Goal: Task Accomplishment & Management: Complete application form

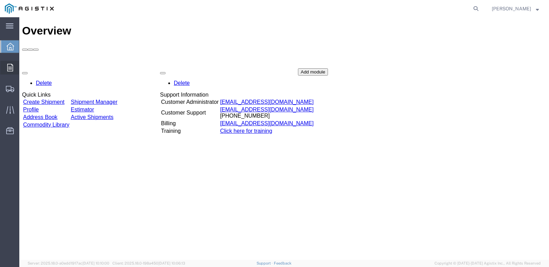
click at [15, 67] on div at bounding box center [9, 68] width 19 height 14
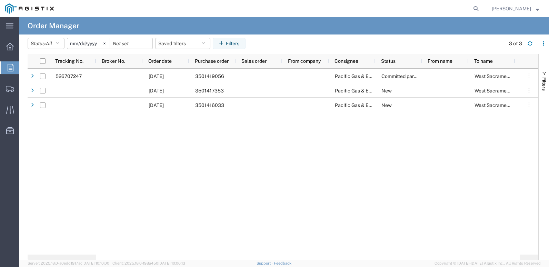
click at [76, 42] on input "[DATE]" at bounding box center [88, 43] width 42 height 10
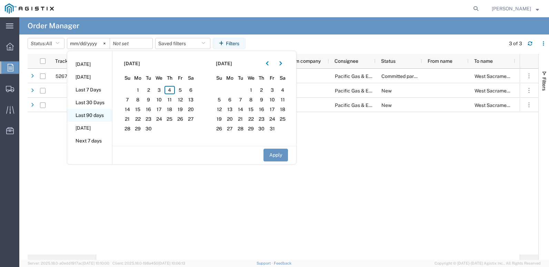
click at [91, 115] on li "Last 90 days" at bounding box center [89, 115] width 45 height 13
type input "[DATE]"
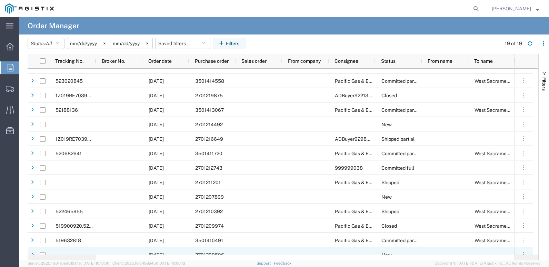
scroll to position [89, 0]
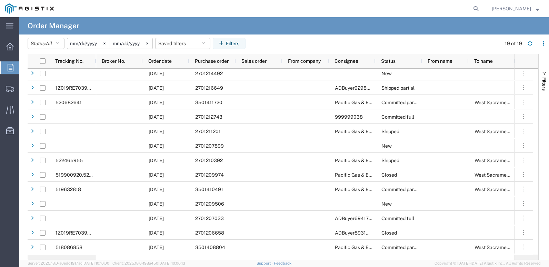
click at [75, 44] on input "[DATE]" at bounding box center [88, 43] width 42 height 10
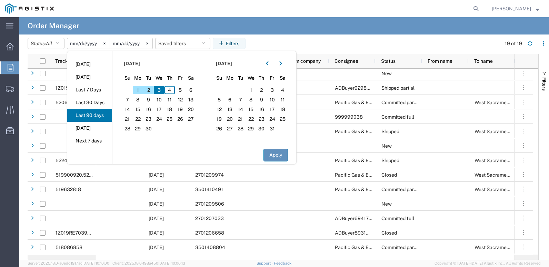
click at [281, 153] on button "Apply" at bounding box center [275, 155] width 24 height 13
type input "[DATE]"
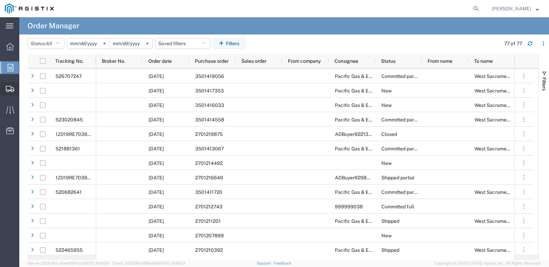
click at [0, 0] on span "Create Shipment" at bounding box center [0, 0] width 0 height 0
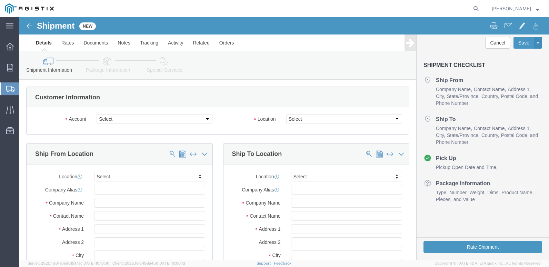
select select
click select "Select Cenveo Corporation PG&E"
select select "9596"
click select "Select Cenveo Corporation PG&E"
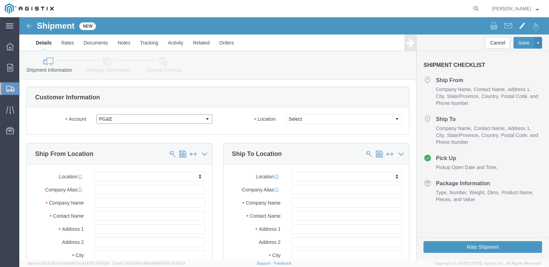
select select
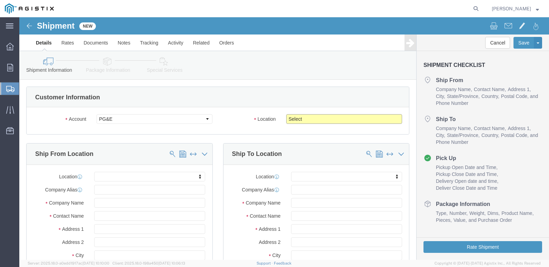
click select "Select All Others [GEOGRAPHIC_DATA] [GEOGRAPHIC_DATA] [GEOGRAPHIC_DATA] [GEOGRA…"
select select "23082"
click select "Select All Others [GEOGRAPHIC_DATA] [GEOGRAPHIC_DATA] [GEOGRAPHIC_DATA] [GEOGRA…"
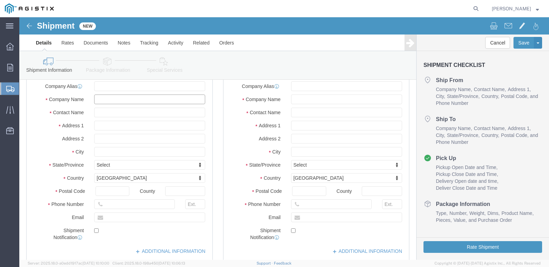
drag, startPoint x: 104, startPoint y: 83, endPoint x: 113, endPoint y: 78, distance: 10.2
click input "text"
type input "cen"
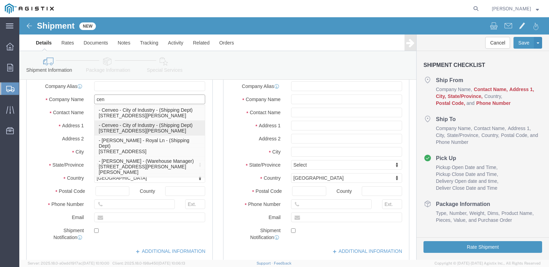
click p "- Cenveo - City of Industry - (Shipping Dept) [STREET_ADDRESS][PERSON_NAME]"
select select "CA"
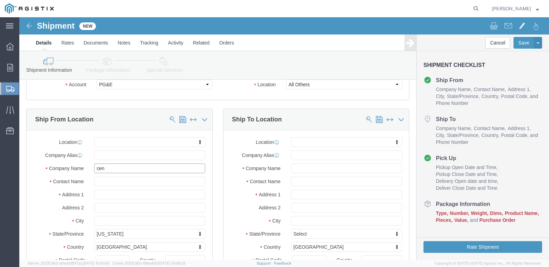
type input "Cenveo - City of Industry"
click input "text"
type input "we"
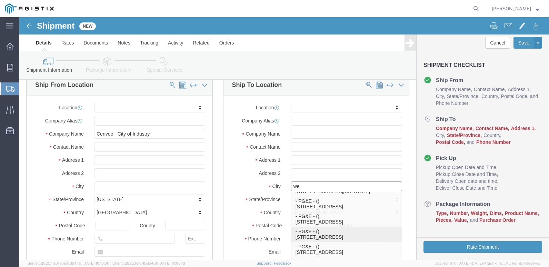
click p "- PG&E - () [STREET_ADDRESS]"
select select "CA"
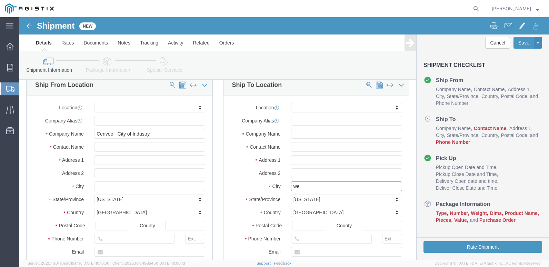
type input "[GEOGRAPHIC_DATA]"
click input "text"
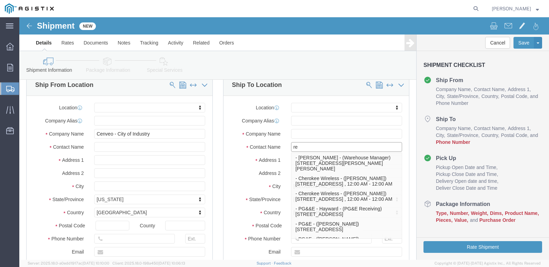
type input "r"
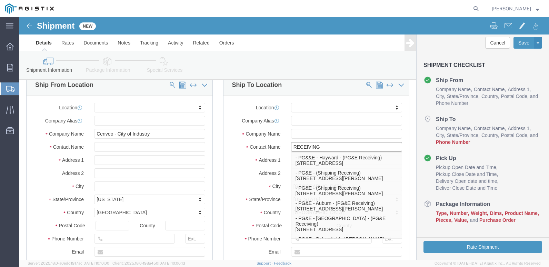
type input "RECEIVING"
drag, startPoint x: 360, startPoint y: 43, endPoint x: 395, endPoint y: 60, distance: 37.9
click div "Shipment Information Package Information Special Services"
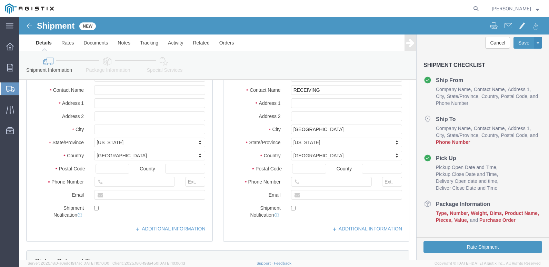
scroll to position [138, 0]
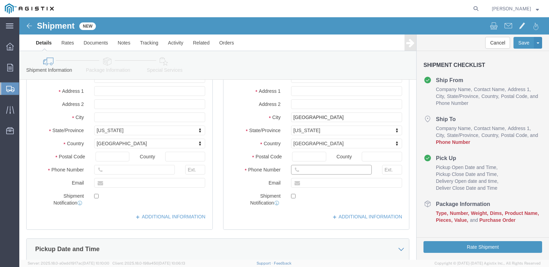
drag, startPoint x: 285, startPoint y: 154, endPoint x: 299, endPoint y: 152, distance: 13.9
click input "text"
type input "[PHONE_NUMBER]"
click input "text"
type input "[PERSON_NAME][EMAIL_ADDRESS][PERSON_NAME][DOMAIN_NAME]"
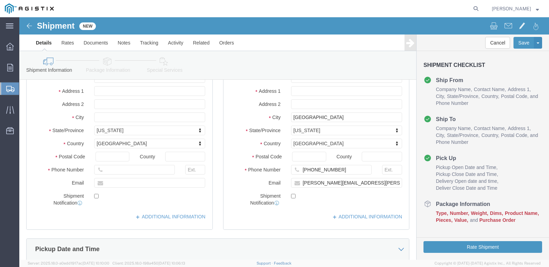
click label
click input "checkbox"
checkbox input "true"
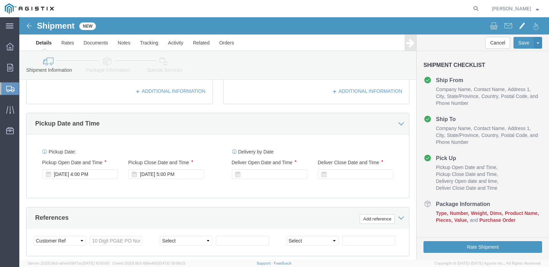
scroll to position [276, 0]
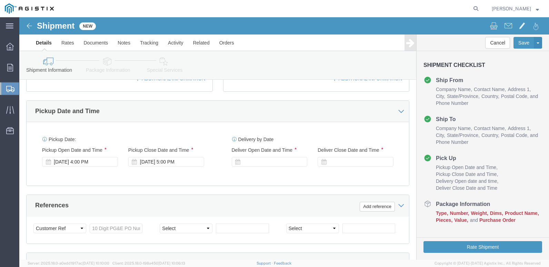
click div "[DATE] 4:00 PM"
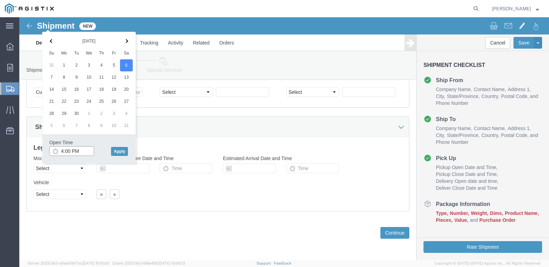
click input "4:00 PM"
type input "11:00 AM"
click div "Open Time 11:00 AM [DATE] 4:00 PM - [DATE] 4:00 PM Cancel Apply"
click button "Apply"
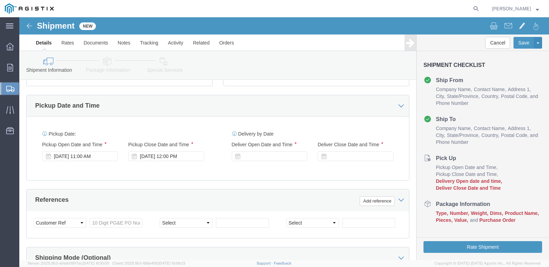
scroll to position [274, 0]
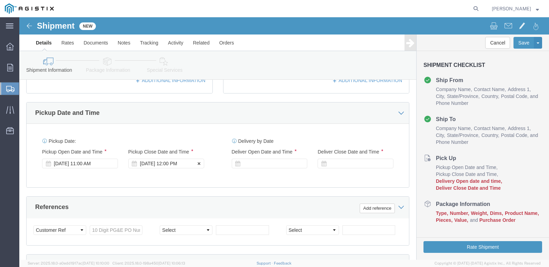
click div "[DATE] 12:00 PM"
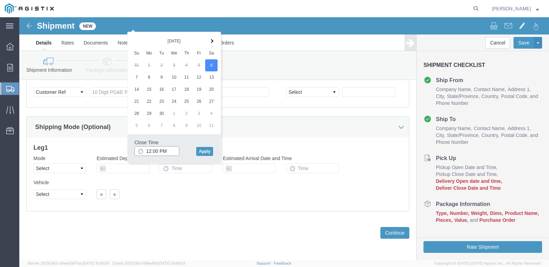
type input "4:00 PM"
click button "Apply"
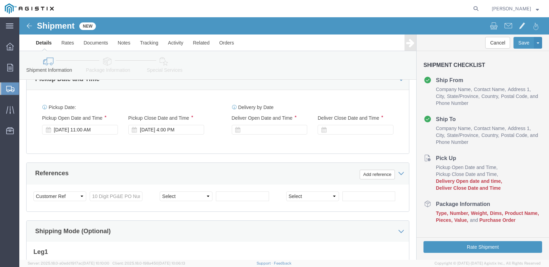
scroll to position [274, 0]
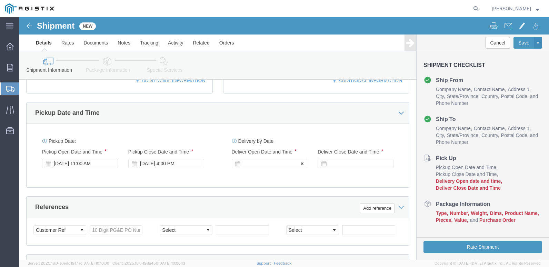
click div
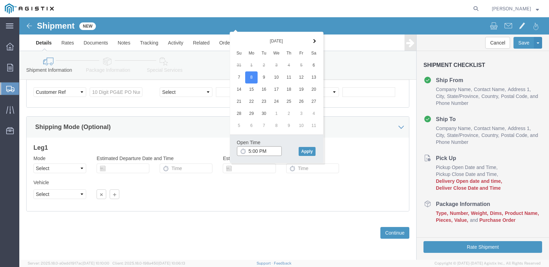
click input "5:00 PM"
type input "9:00 AM"
click button "Apply"
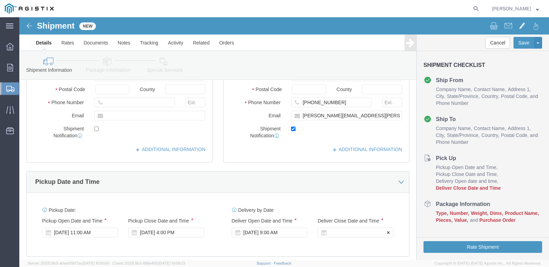
click div
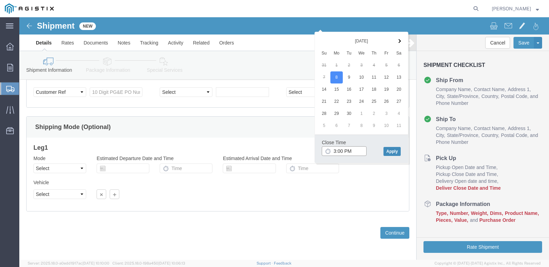
type input "3:00 PM"
click button "Apply"
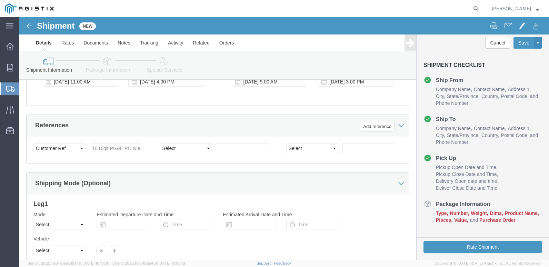
scroll to position [377, 0]
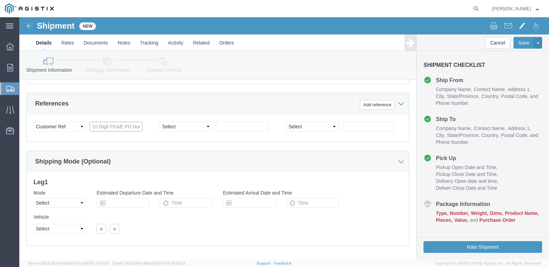
click input "text"
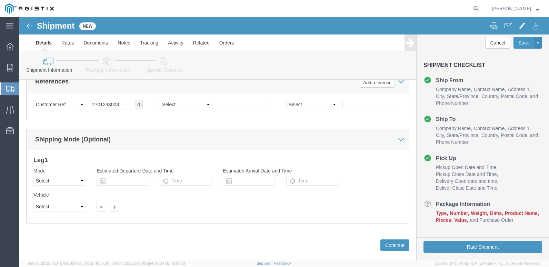
scroll to position [412, 0]
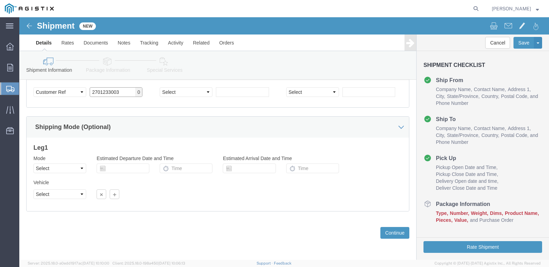
type input "2701233003"
click select "Select Air Less than Truckload Multi-Leg Ocean Freight Rail Small Parcel Truckl…"
select select "TL"
click select "Select Air Less than Truckload Multi-Leg Ocean Freight Rail Small Parcel Truckl…"
click select "Select 1-Ton (PSS) 10 Wheel 10 Yard Dump Truck 20 Yard Dump Truck Bobtail Botto…"
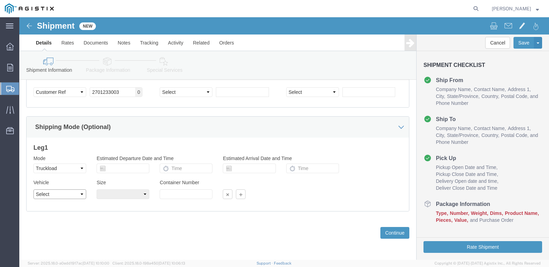
select select "COTR"
click select "Select 1-Ton (PSS) 10 Wheel 10 Yard Dump Truck 20 Yard Dump Truck Bobtail Botto…"
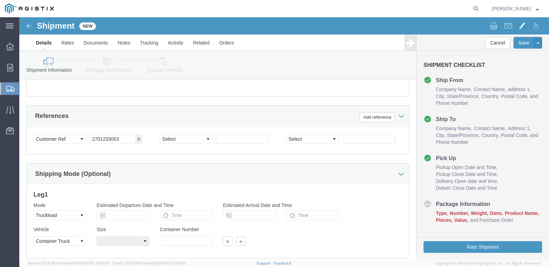
scroll to position [343, 0]
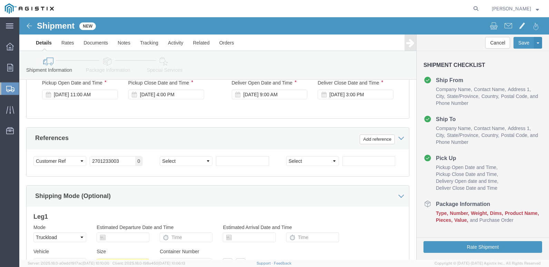
click div "Shipping Mode (Optional)"
click input "text"
click div "Leg 1 Mode Select Air Less than Truckload Multi-Leg Ocean Freight Rail Small Pa…"
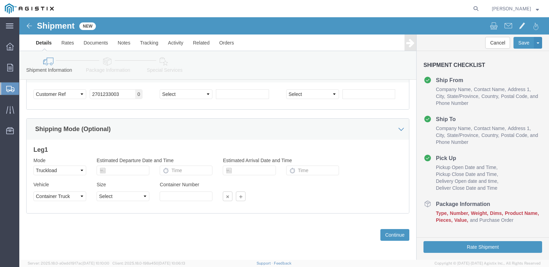
scroll to position [412, 0]
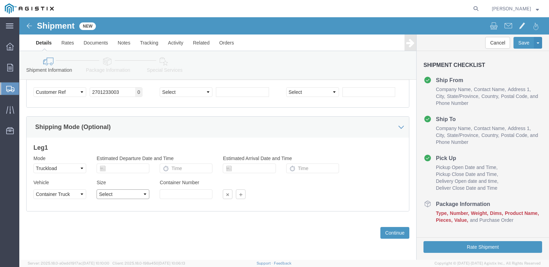
click select "Select 40 Feet 20 Feet 45 Feet 35 Feet 28 Feet 53 Feet 48 Feet"
select select "53FT"
click select "Select 40 Feet 20 Feet 45 Feet 35 Feet 28 Feet 53 Feet 48 Feet"
click button "Continue"
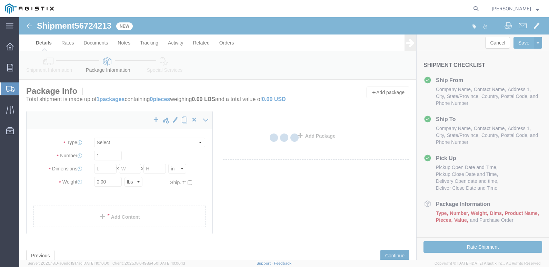
select select "CBOX"
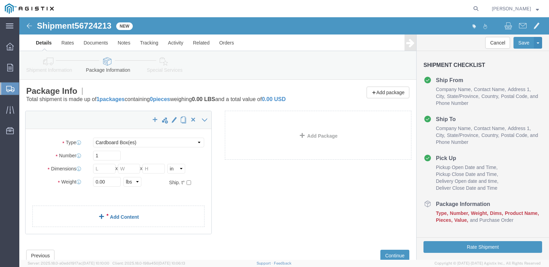
click div "x Package Type Select Bulk Bundle(s) Cardboard Box(es) Carton(s) Crate(s) Drum(…"
click link "Add Content"
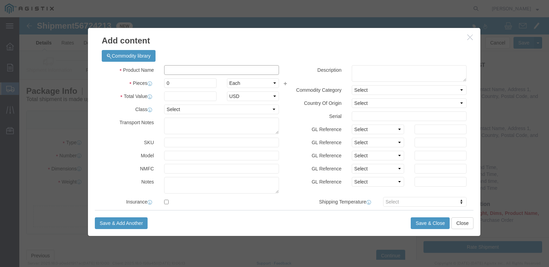
click input "text"
paste input "61-0628 (REV 9/25)"
type input "61-0628 (REV 9/25)"
click textarea
paste textarea "61-0628 (REV 9/25)"
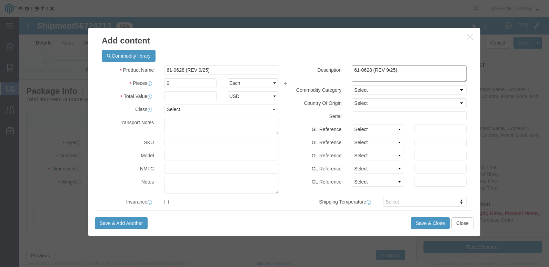
type textarea "61-0628 (REV 9/25)"
click select "Select Account Type Activity ID Airline Appointment Number ASN Batch Number Bil…"
select select "PO"
click select "Select Account Type Activity ID Airline Appointment Number ASN Batch Number Bil…"
click input "text"
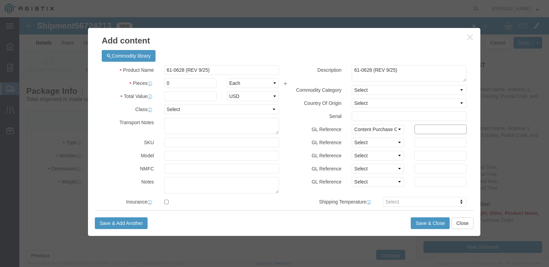
paste input "2701233003"
type input "2701233003"
click input "0"
type input "500000"
click div "Description 61-0628 (REV 9/25)"
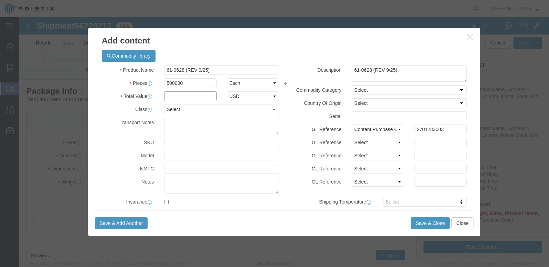
click input "text"
type input "1.00"
click select "Select 50 55 60 65 70 85 92.5 100 125 175 250 300 400"
select select "70"
click select "Select 50 55 60 65 70 85 92.5 100 125 175 250 300 400"
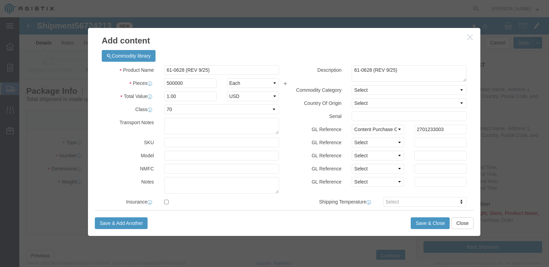
click div "Save & Add Another Save & Close Close"
click button "Save & Close"
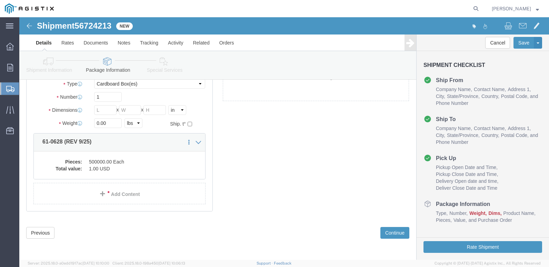
scroll to position [65, 0]
click link "Add Content"
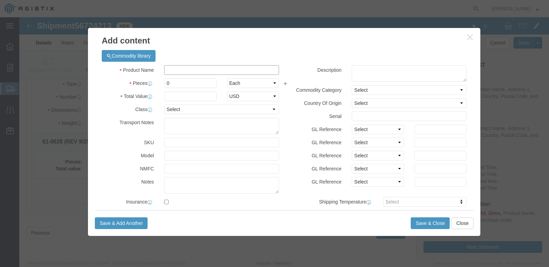
click input "text"
paste input "61-0624 (REV 9/25)-"
type input "61-0624 (REV 9/25)"
drag, startPoint x: 186, startPoint y: 51, endPoint x: 131, endPoint y: 51, distance: 55.1
click div "Product Name 61-0624 (REV 9/25)"
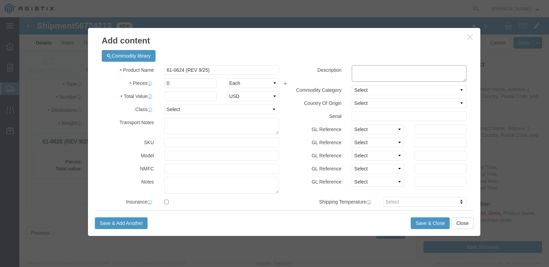
drag, startPoint x: 346, startPoint y: 58, endPoint x: 342, endPoint y: 55, distance: 5.1
click textarea
paste textarea "61-0624 (REV 9/25)"
type textarea "61-0624 (REV 9/25)"
click select "Select Account Type Activity ID Airline Appointment Number ASN Batch Number Bil…"
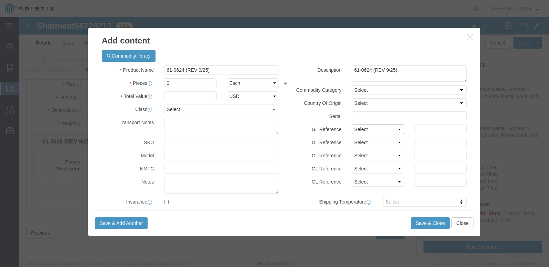
select select "PO"
click select "Select Account Type Activity ID Airline Appointment Number ASN Batch Number Bil…"
drag, startPoint x: 402, startPoint y: 114, endPoint x: 412, endPoint y: 112, distance: 10.8
click input "text"
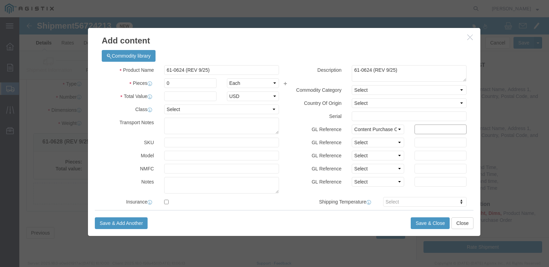
paste input "2701233000"
type input "2701233000"
click input "0"
type input "880000"
click input "text"
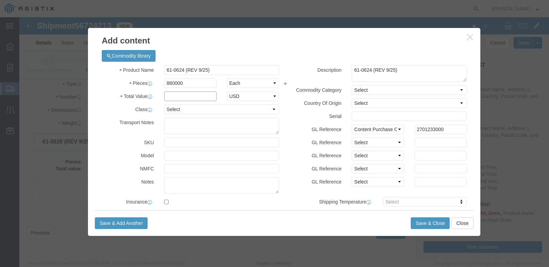
type input "1.00"
click select "Select 50 55 60 65 70 85 92.5 100 125 175 250 300 400"
select select "70"
click select "Select 50 55 60 65 70 85 92.5 100 125 175 250 300 400"
click button "Save & Close"
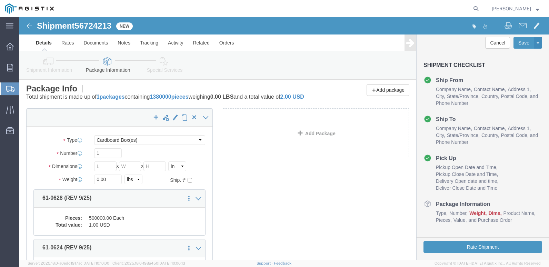
scroll to position [0, 0]
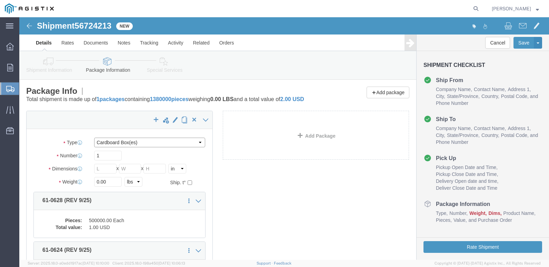
click select "Select Bulk Bundle(s) Cardboard Box(es) Carton(s) Crate(s) Drum(s) (Fiberboard)…"
select select "PSNS"
click select "Select Bulk Bundle(s) Cardboard Box(es) Carton(s) Crate(s) Drum(s) (Fiberboard)…"
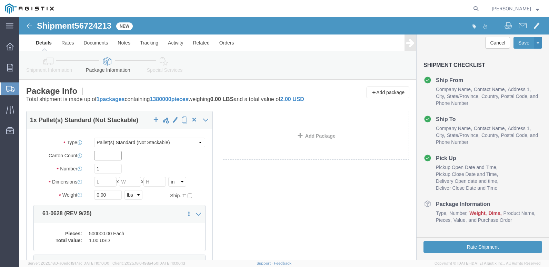
click input "text"
type input "600"
click input "1"
type input "15"
click input "text"
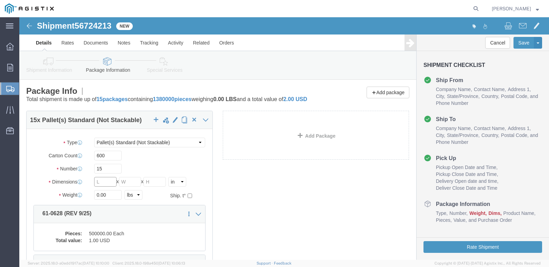
type input "7"
type input "48"
click input "text"
type input "40"
click input "text"
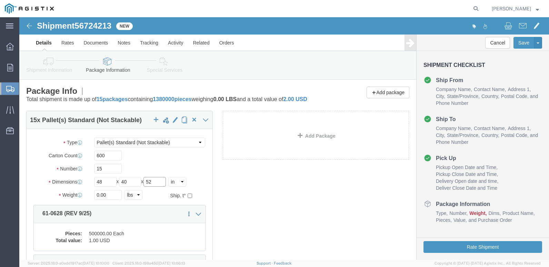
type input "52"
click input "0.00"
type input "0"
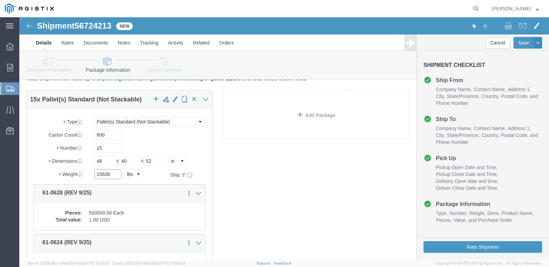
scroll to position [69, 0]
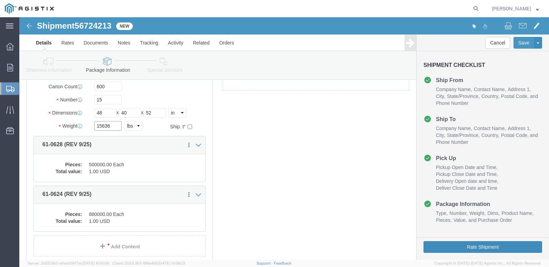
type input "15636"
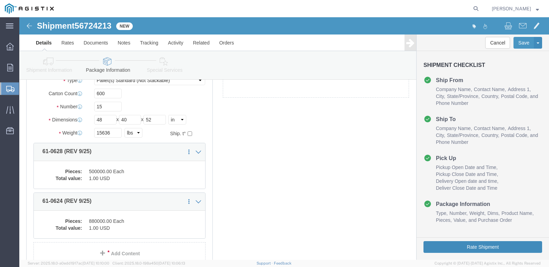
drag, startPoint x: 457, startPoint y: 227, endPoint x: 454, endPoint y: 230, distance: 4.9
click button "Rate Shipment"
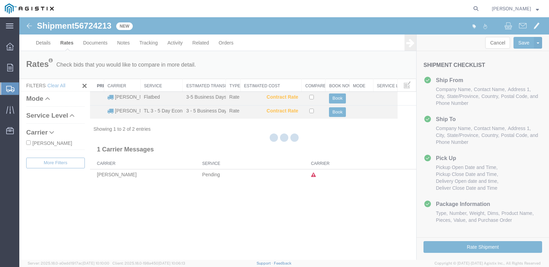
scroll to position [0, 0]
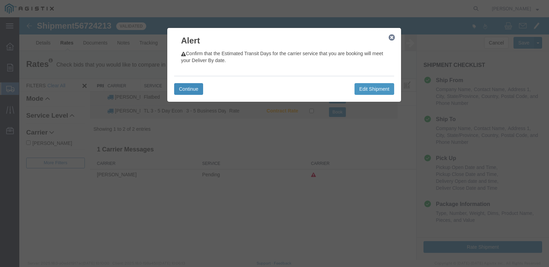
click at [191, 88] on button "Continue" at bounding box center [188, 89] width 29 height 12
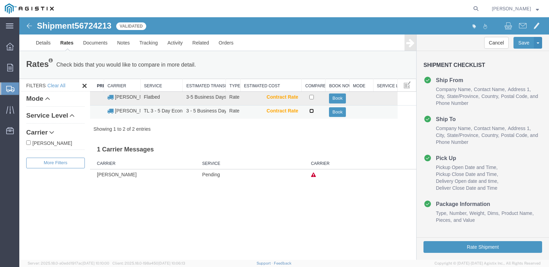
click at [312, 111] on input "checkbox" at bounding box center [311, 111] width 4 height 4
checkbox input "true"
click at [338, 111] on button "Book" at bounding box center [337, 112] width 17 height 10
